Goal: Transaction & Acquisition: Purchase product/service

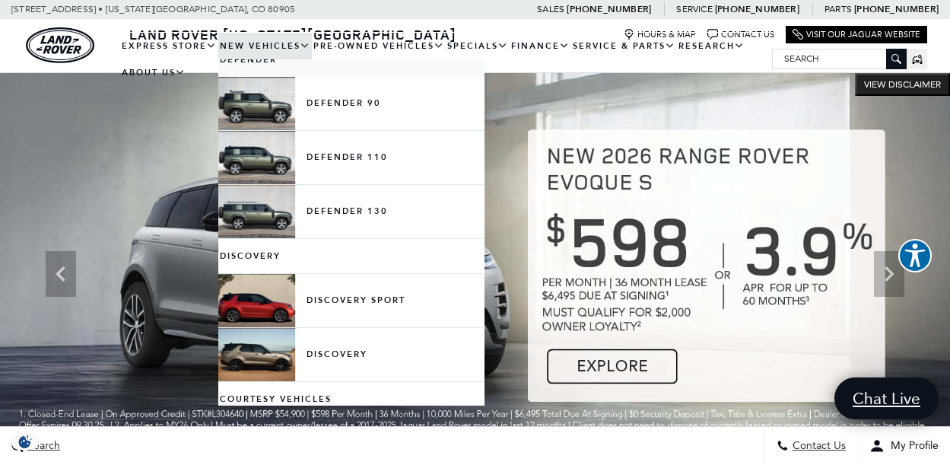
scroll to position [304, 0]
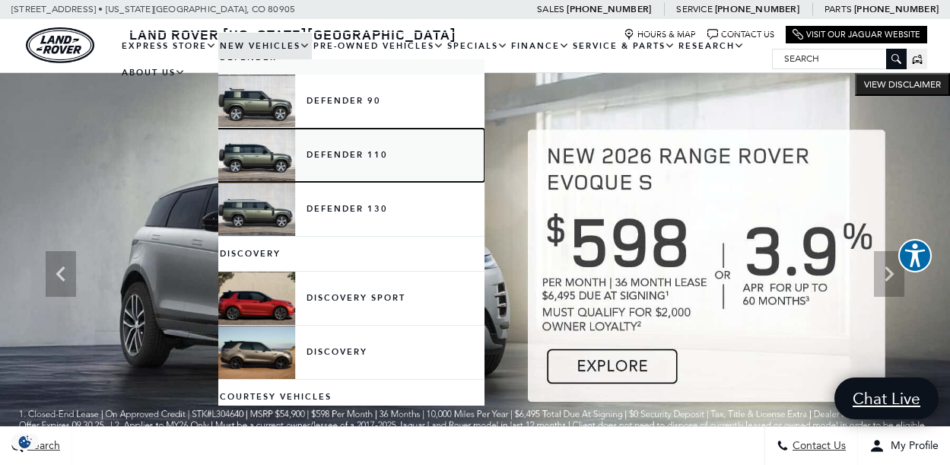
click at [358, 154] on link "Defender 110" at bounding box center [351, 155] width 266 height 53
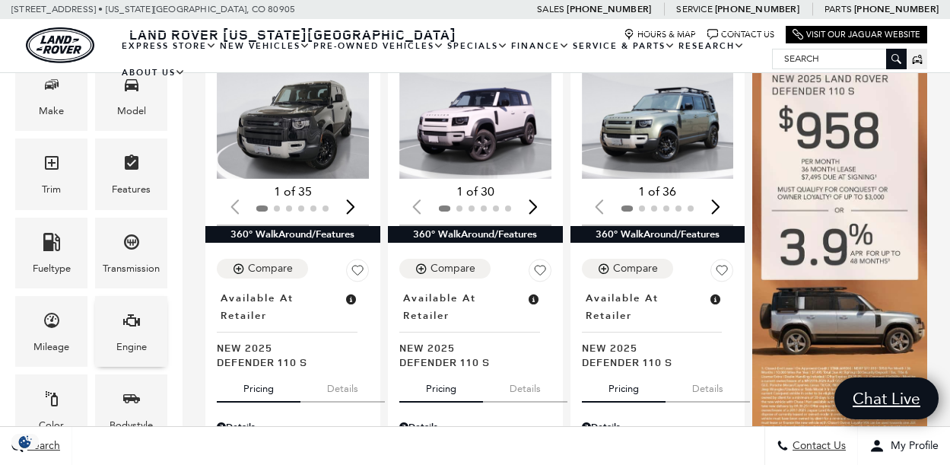
click at [140, 326] on icon "Engine" at bounding box center [131, 320] width 18 height 18
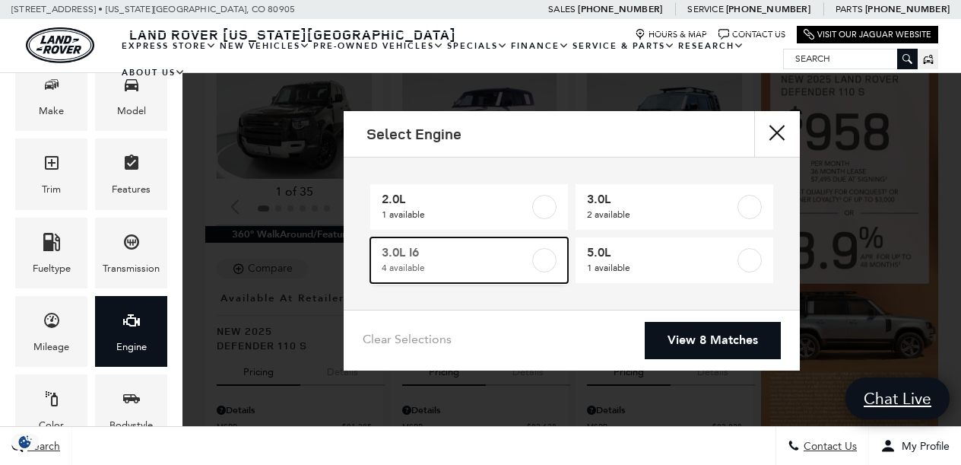
click at [540, 255] on label at bounding box center [544, 260] width 24 height 24
type input "$81,285"
type input "$83,828"
checkbox input "true"
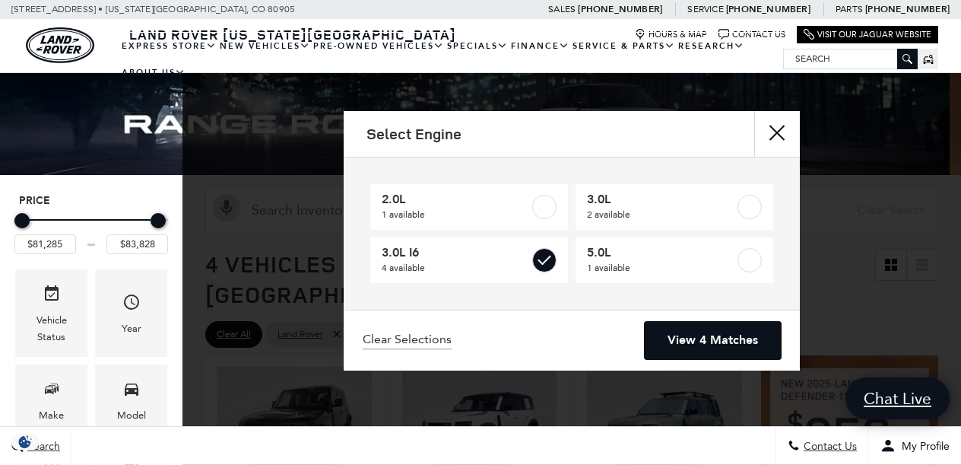
click at [719, 342] on link "View 4 Matches" at bounding box center [713, 340] width 136 height 37
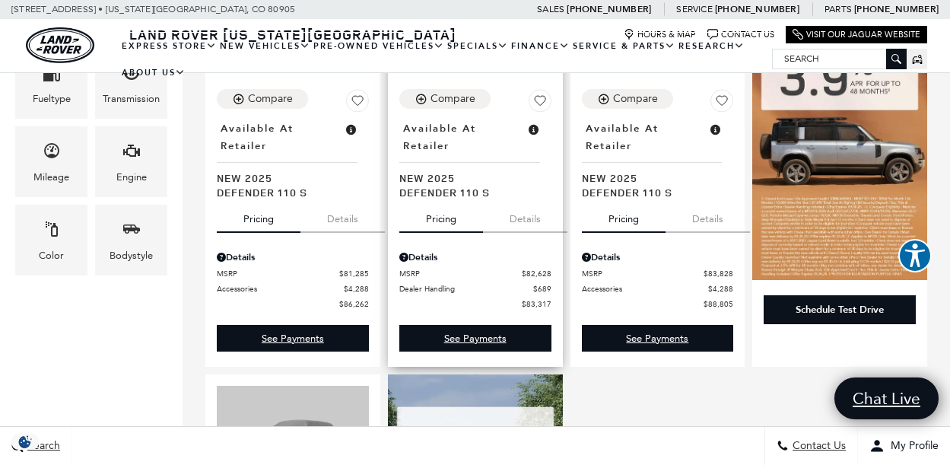
scroll to position [456, 0]
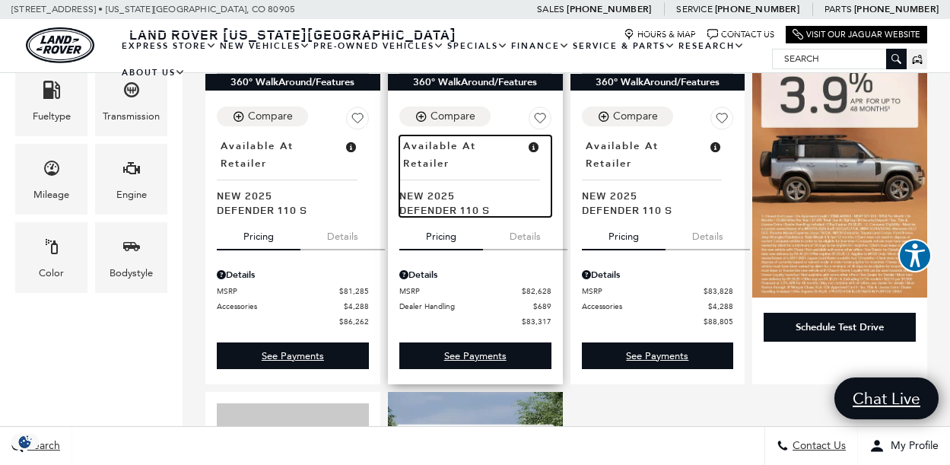
click at [449, 188] on span "New 2025" at bounding box center [469, 195] width 141 height 14
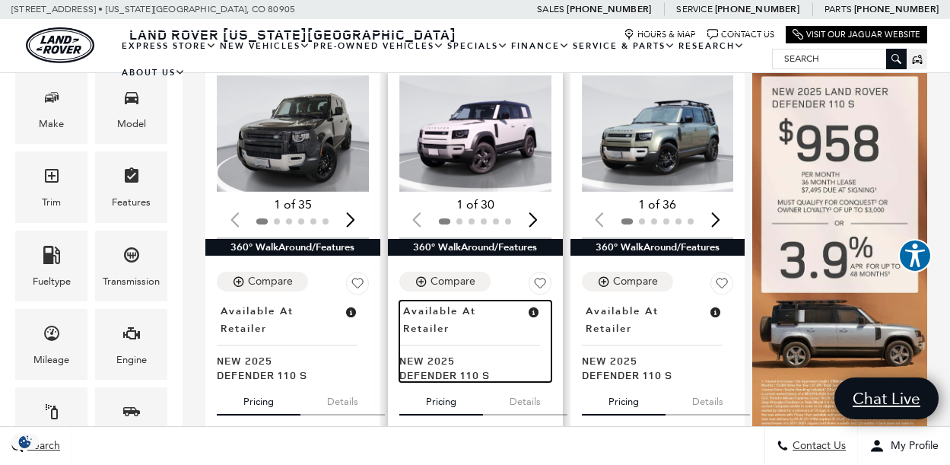
scroll to position [76, 0]
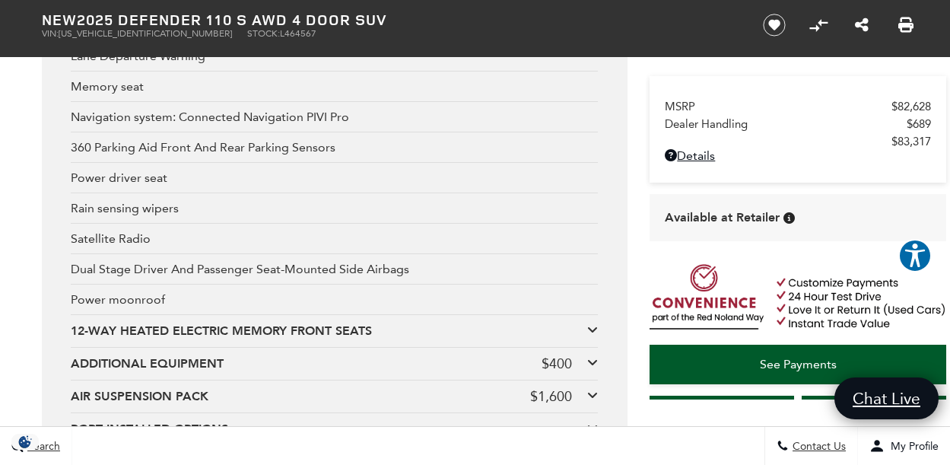
scroll to position [3423, 0]
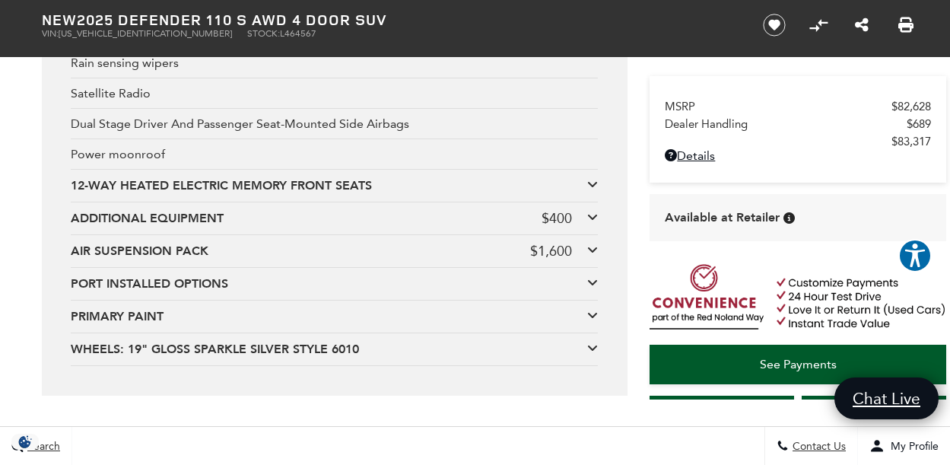
click at [595, 214] on icon at bounding box center [592, 217] width 11 height 12
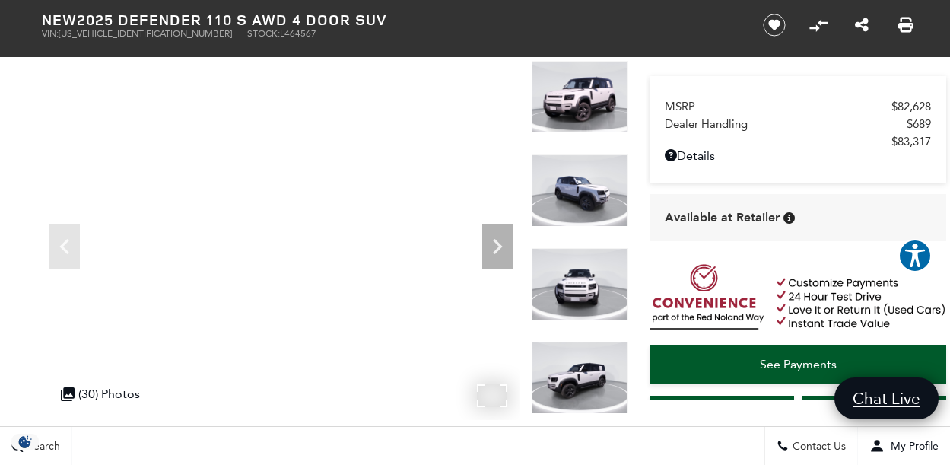
scroll to position [76, 0]
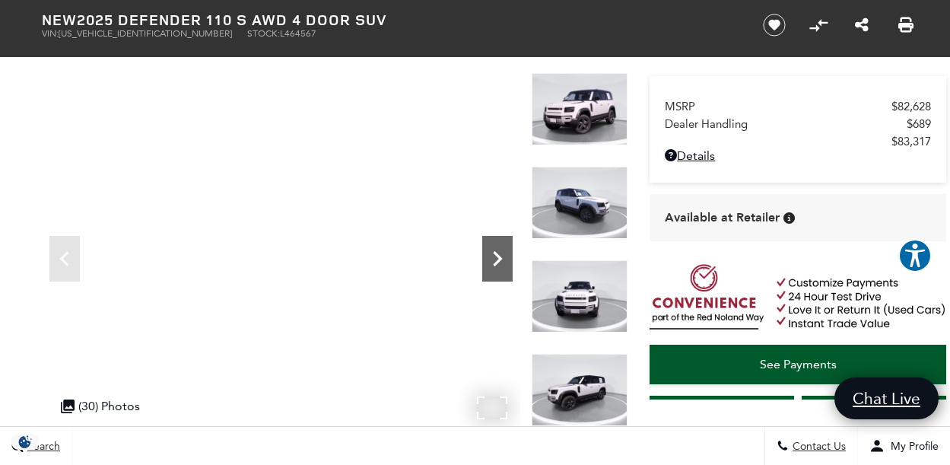
click at [499, 265] on icon "Next" at bounding box center [497, 258] width 30 height 30
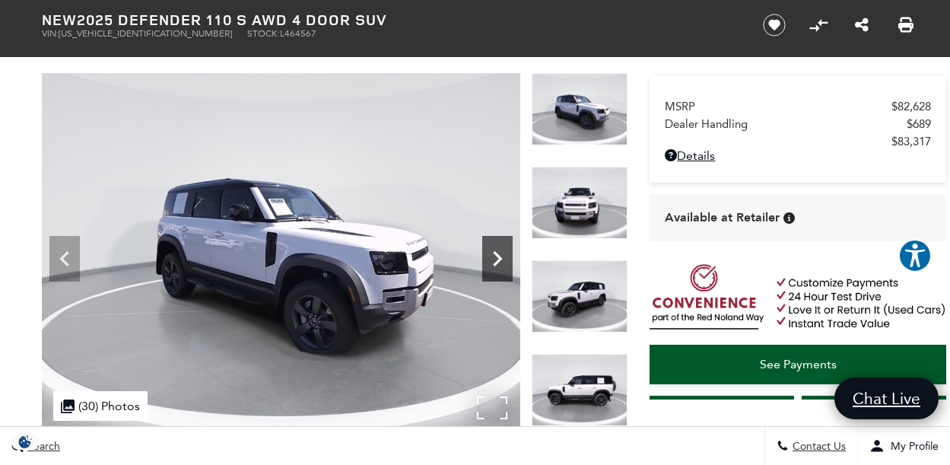
click at [499, 262] on icon "Next" at bounding box center [497, 258] width 30 height 30
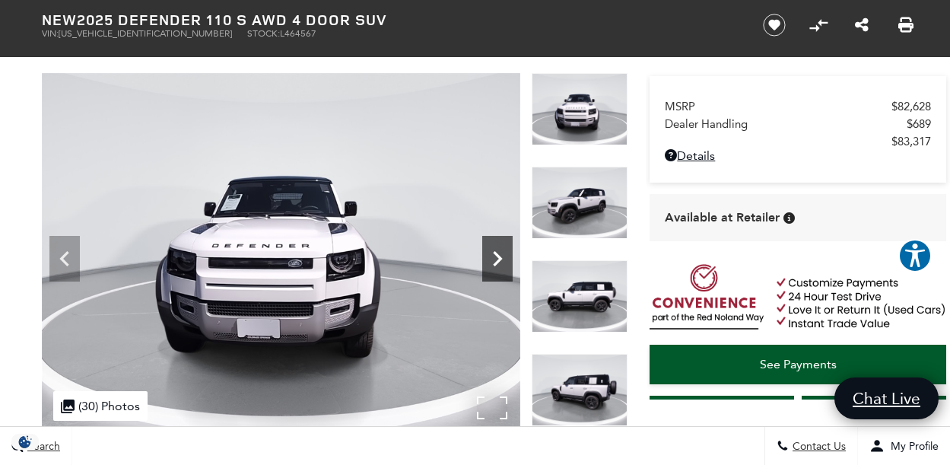
click at [499, 262] on icon "Next" at bounding box center [497, 258] width 30 height 30
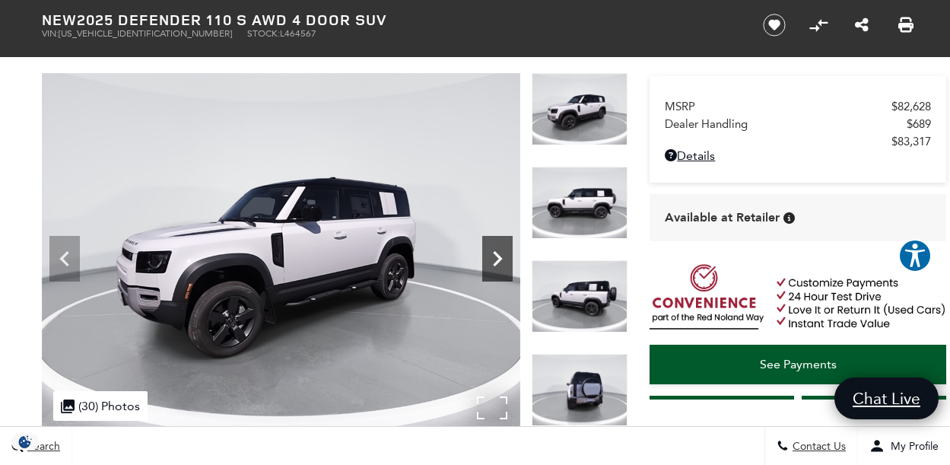
click at [499, 262] on icon "Next" at bounding box center [497, 258] width 30 height 30
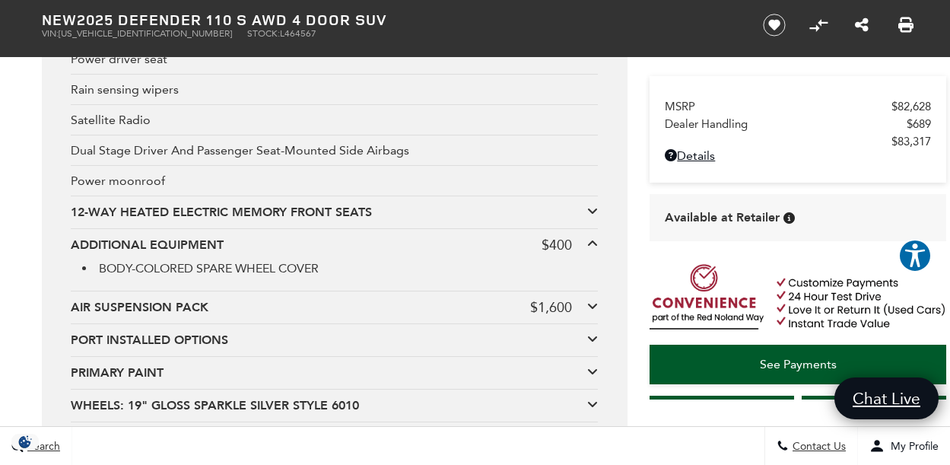
scroll to position [3423, 0]
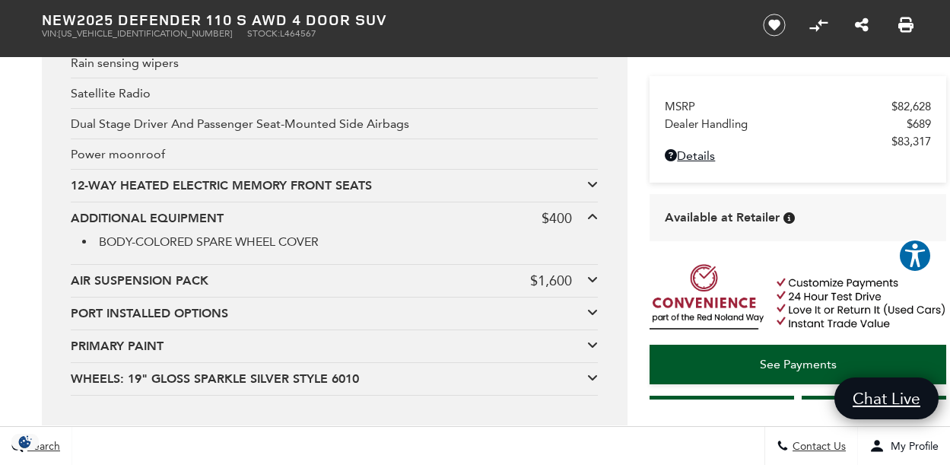
click at [593, 277] on icon at bounding box center [592, 279] width 11 height 12
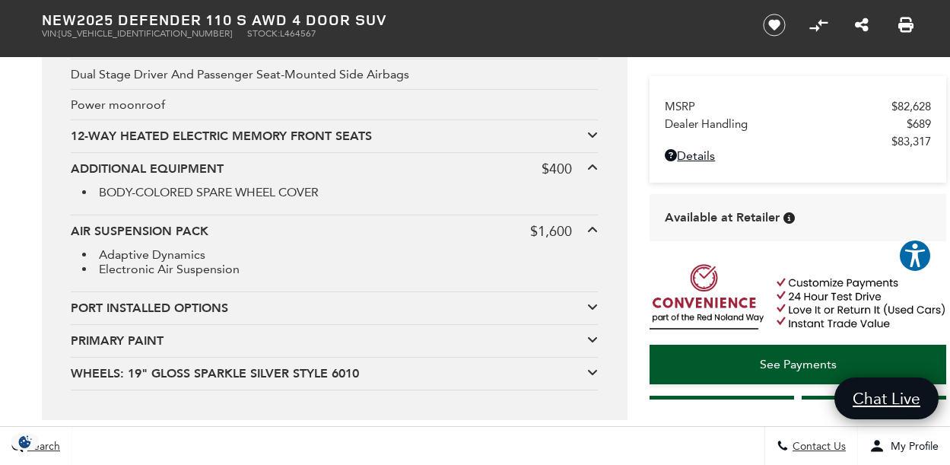
scroll to position [3499, 0]
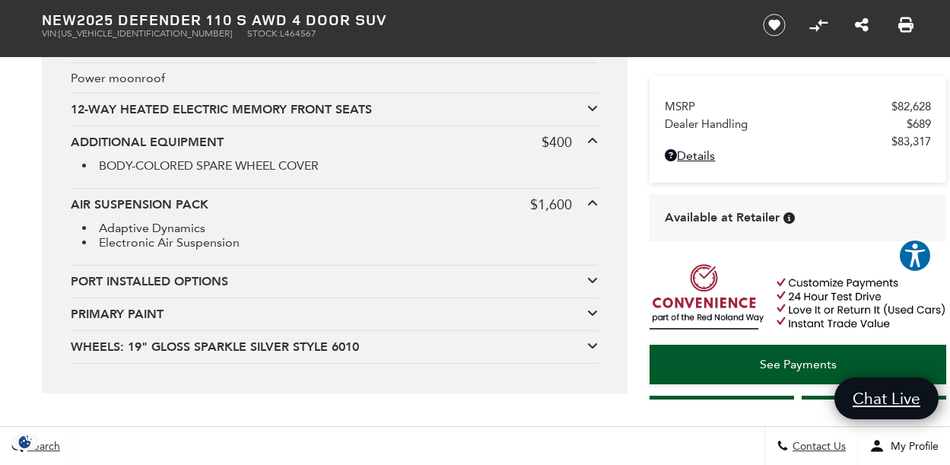
click at [451, 281] on div "PORT INSTALLED OPTIONS" at bounding box center [329, 281] width 516 height 17
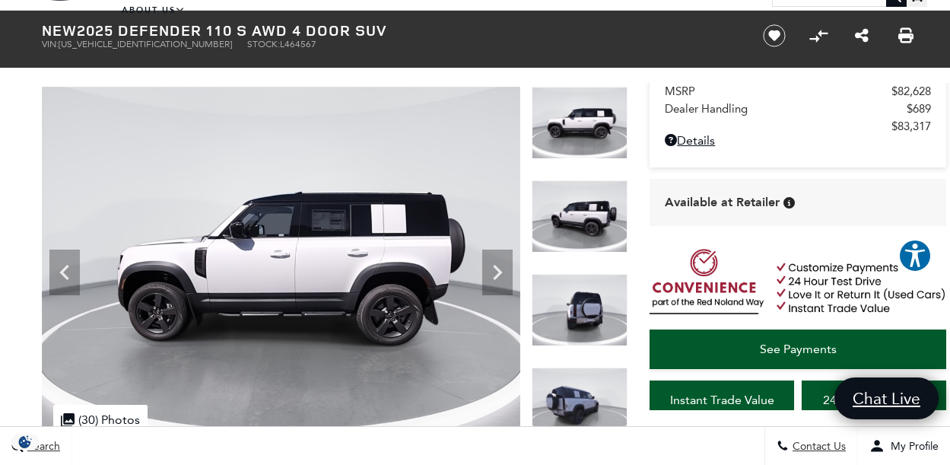
scroll to position [16, 0]
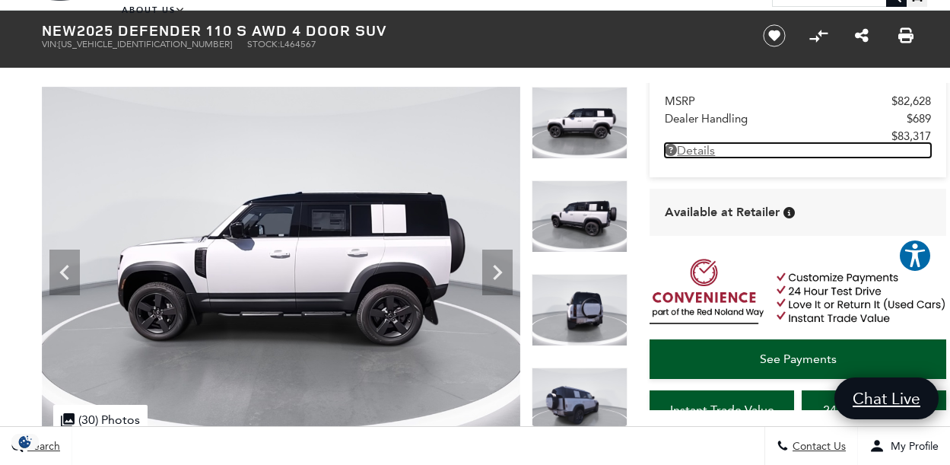
click at [704, 149] on link "Details - about pricing for: New 2025 Defender 110 S AWD 4 Door SUV" at bounding box center [798, 150] width 266 height 14
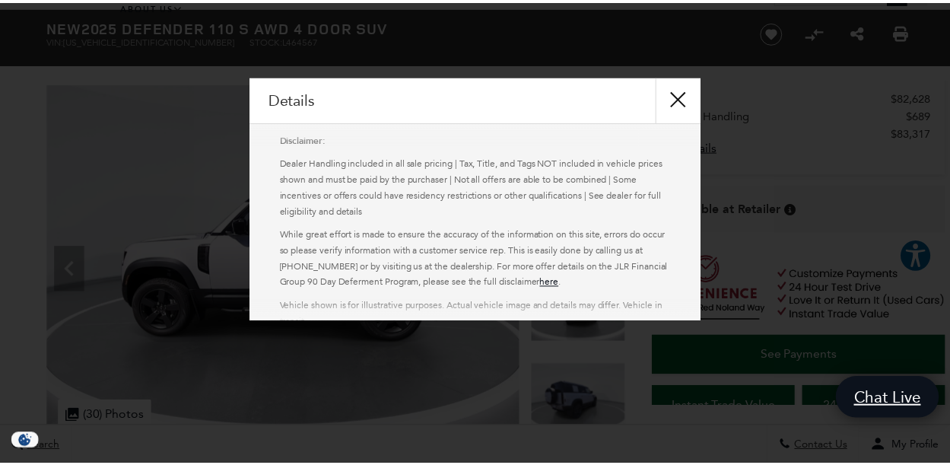
scroll to position [317, 0]
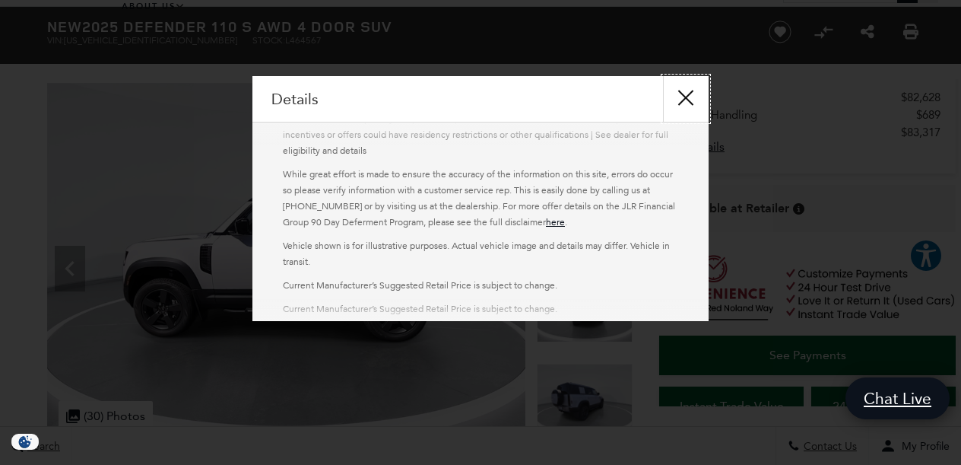
click at [685, 88] on button "close" at bounding box center [686, 99] width 46 height 46
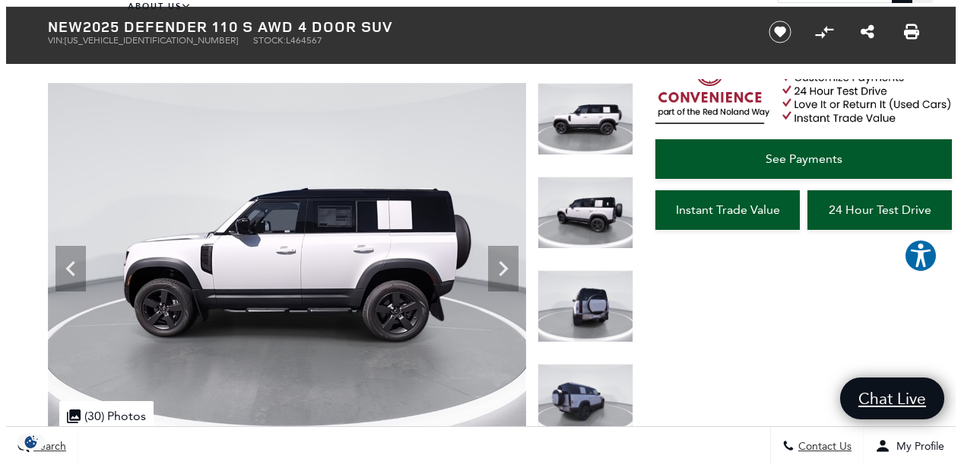
scroll to position [228, 0]
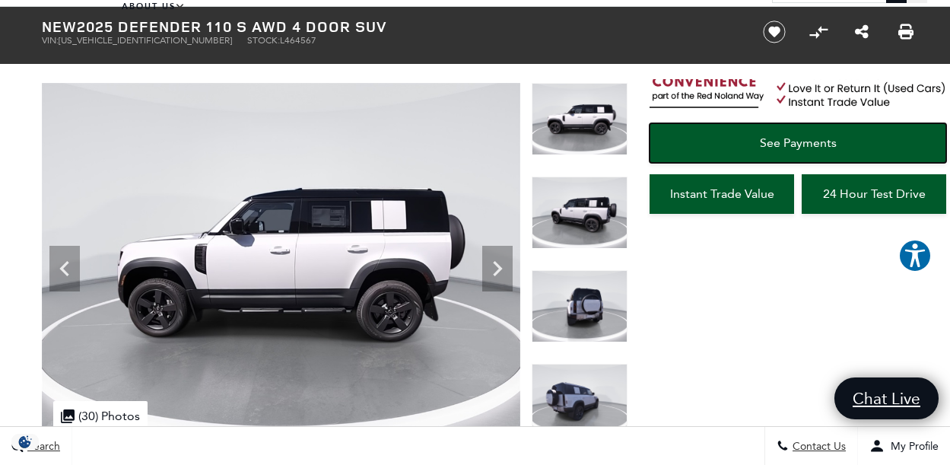
click at [780, 147] on span "See Payments" at bounding box center [798, 142] width 77 height 14
